Goal: Task Accomplishment & Management: Manage account settings

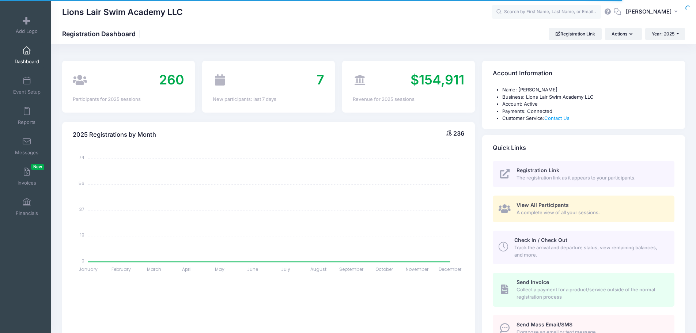
select select
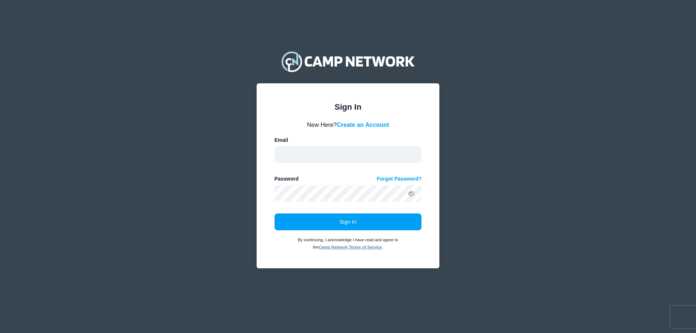
click at [283, 151] on input "email" at bounding box center [348, 154] width 147 height 17
type input "lealswim@gmail.com"
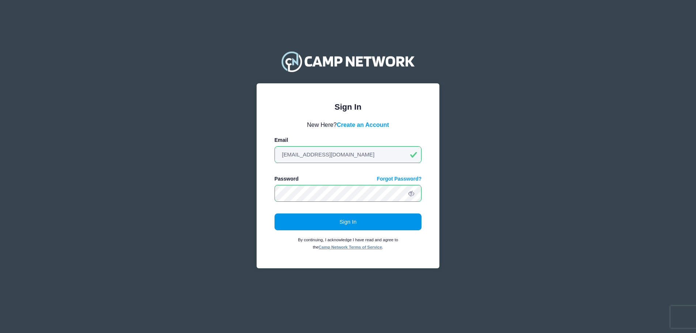
click at [351, 222] on button "Sign In" at bounding box center [348, 222] width 147 height 17
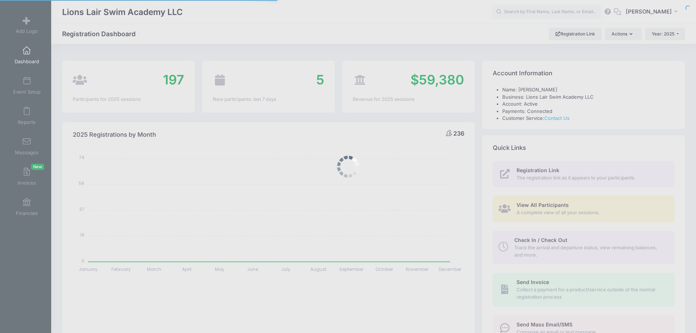
select select
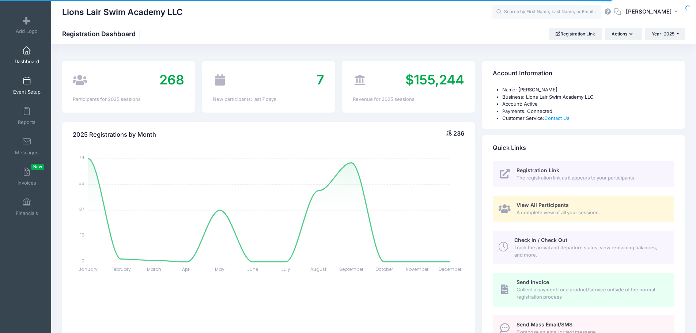
click at [23, 90] on span "Event Setup" at bounding box center [26, 92] width 27 height 6
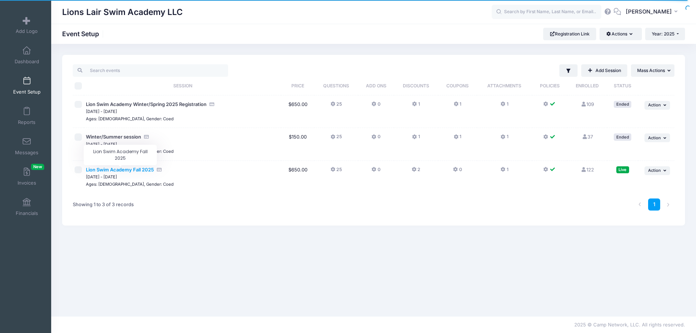
click at [125, 171] on span "Lion Swim Academy Fall 2025" at bounding box center [120, 170] width 68 height 6
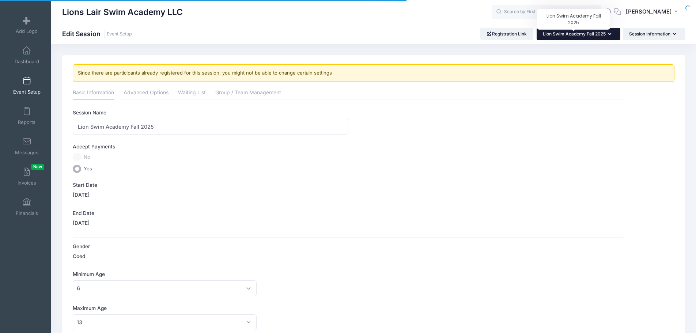
click at [577, 34] on span "Lion Swim Academy Fall 2025" at bounding box center [574, 33] width 63 height 5
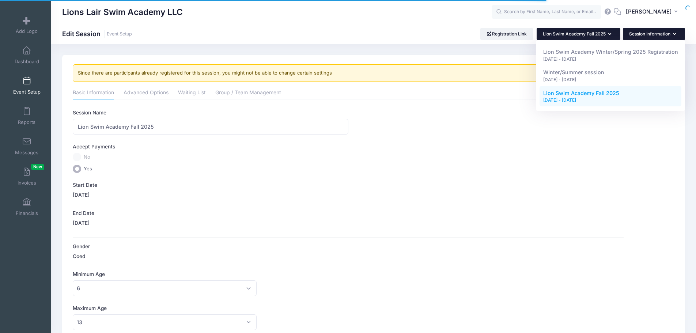
click at [650, 34] on button "Session Information" at bounding box center [654, 34] width 62 height 12
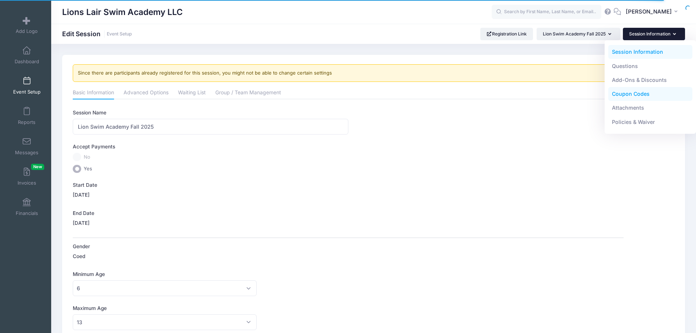
click at [640, 91] on link "Coupon Codes" at bounding box center [651, 94] width 84 height 14
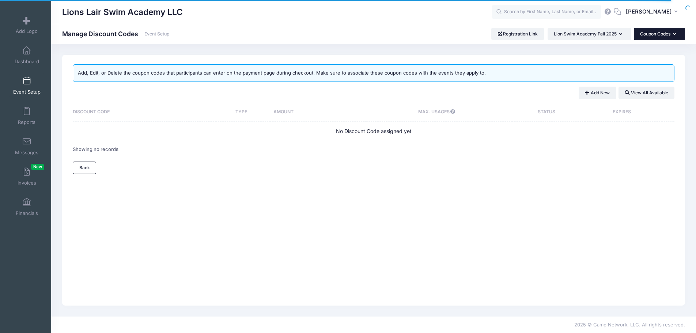
click at [637, 30] on button "Coupon Codes" at bounding box center [659, 34] width 51 height 12
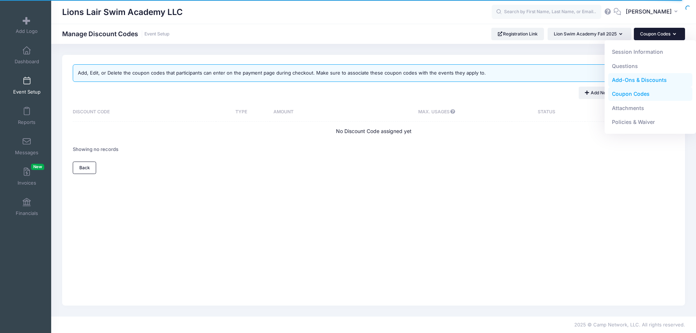
click at [635, 80] on link "Add-Ons & Discounts" at bounding box center [651, 80] width 84 height 14
